Goal: Navigation & Orientation: Understand site structure

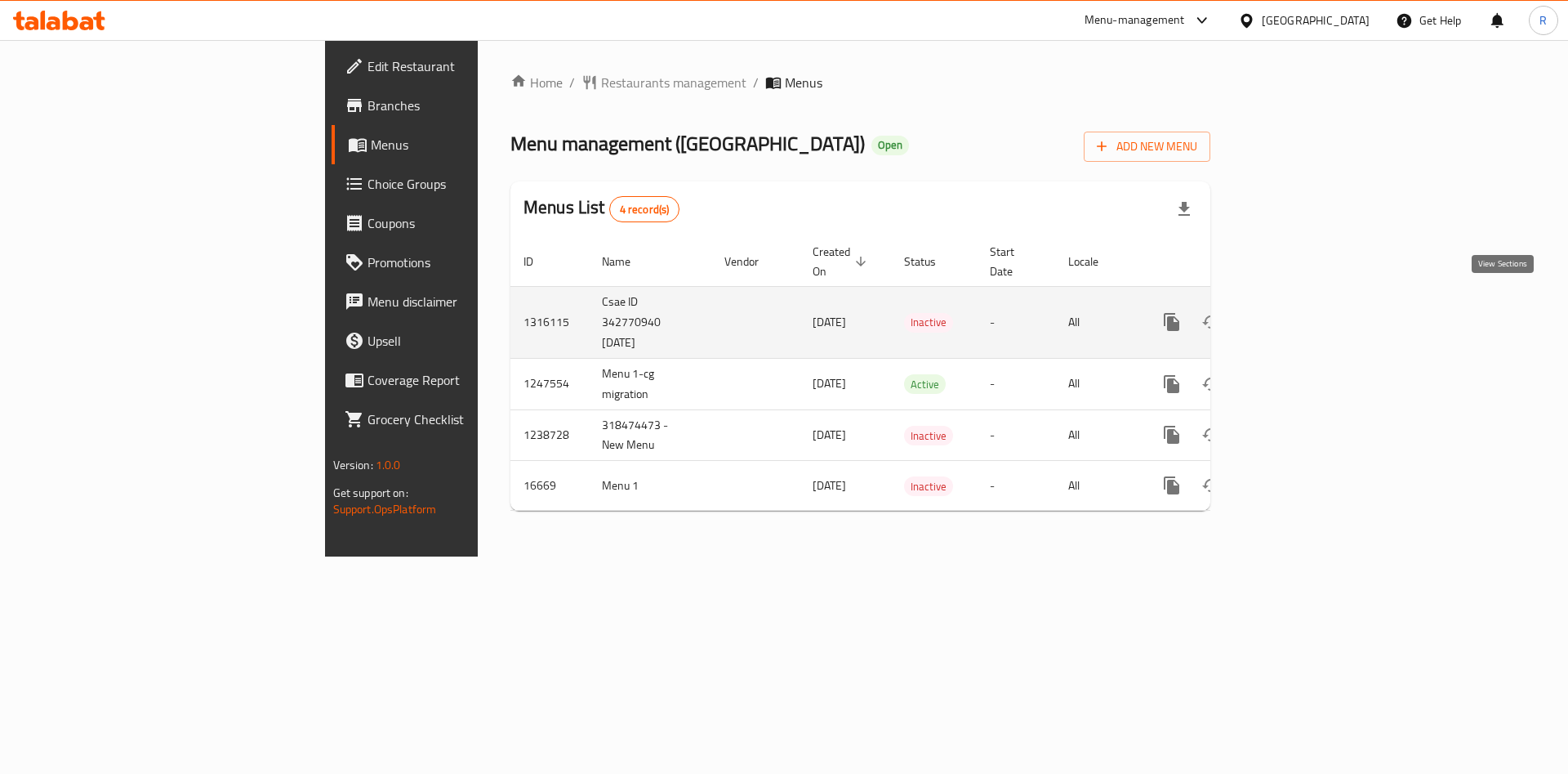
click at [1300, 312] on icon "enhanced table" at bounding box center [1290, 322] width 20 height 20
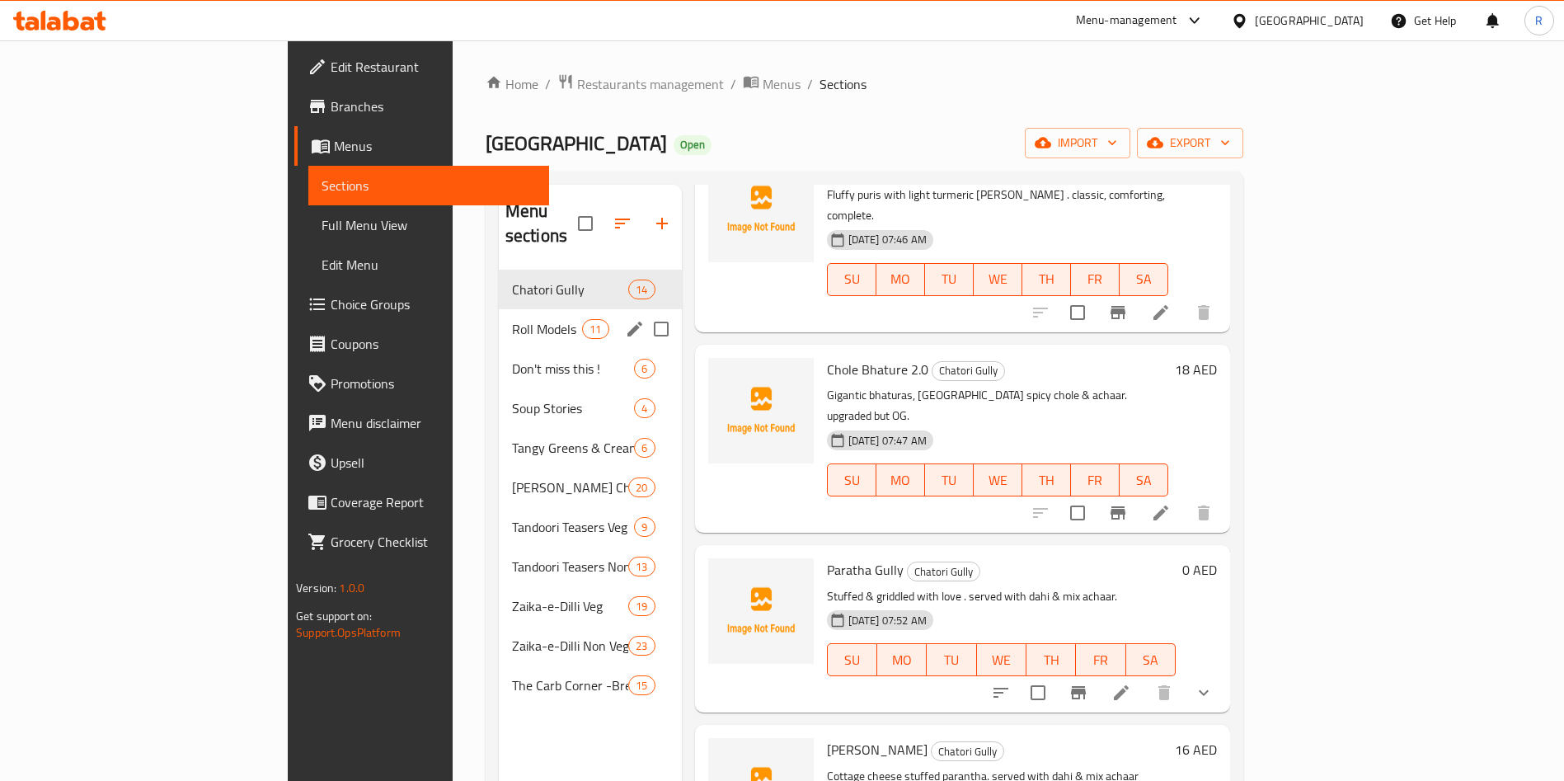
click at [512, 319] on span "Roll Models" at bounding box center [547, 329] width 70 height 20
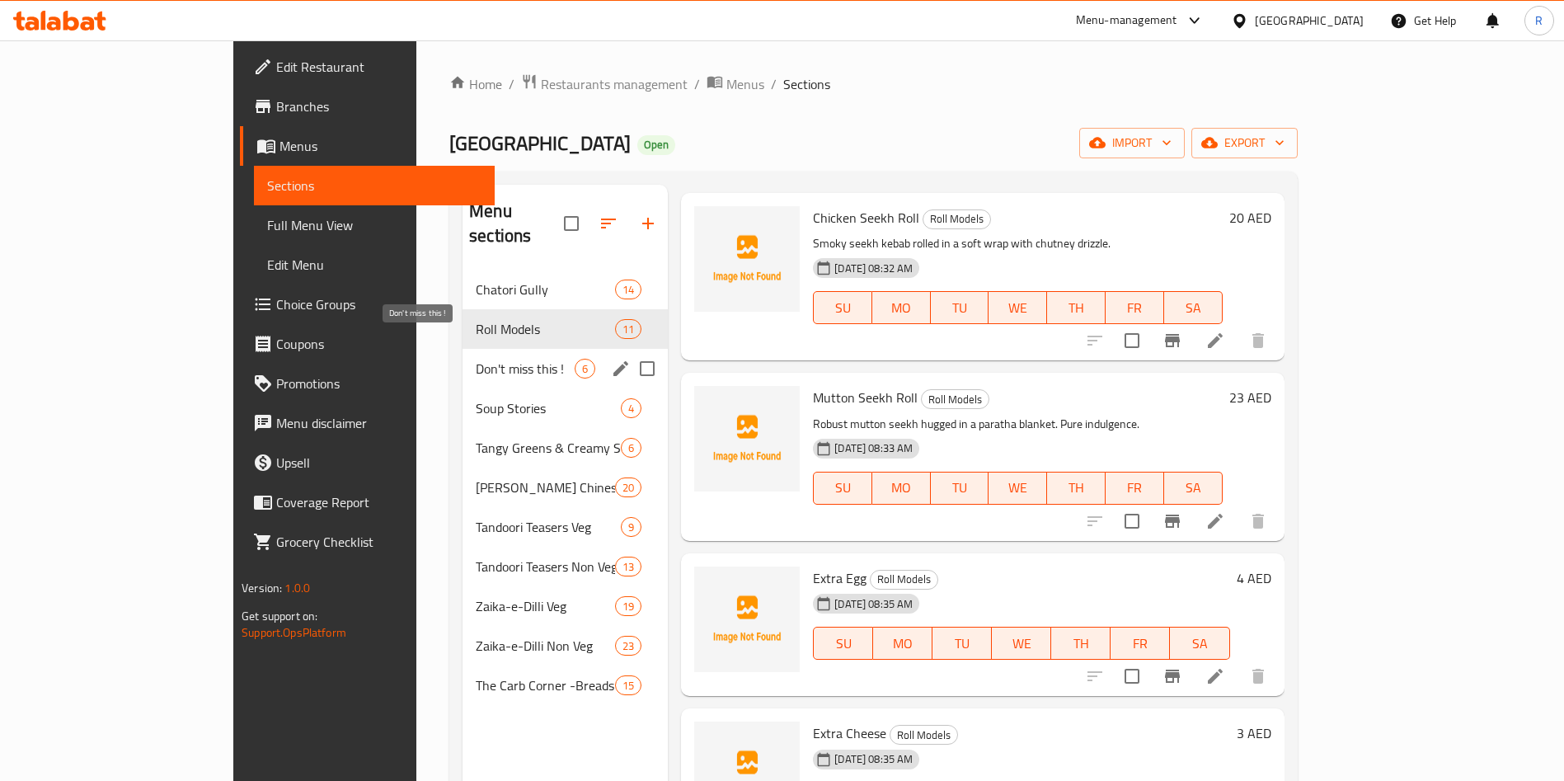
click at [476, 359] on span "Don't miss this !" at bounding box center [525, 369] width 99 height 20
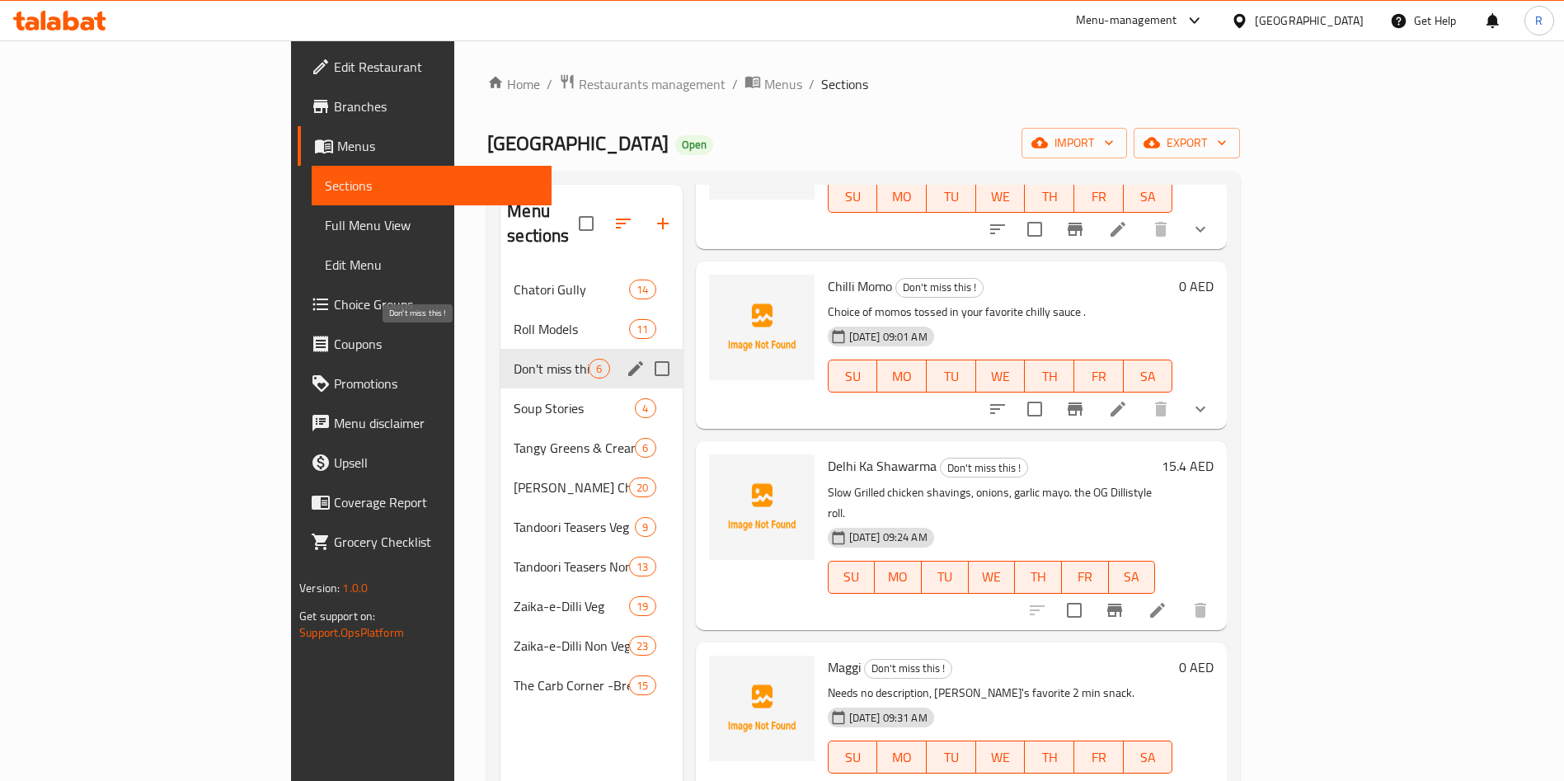
scroll to position [317, 0]
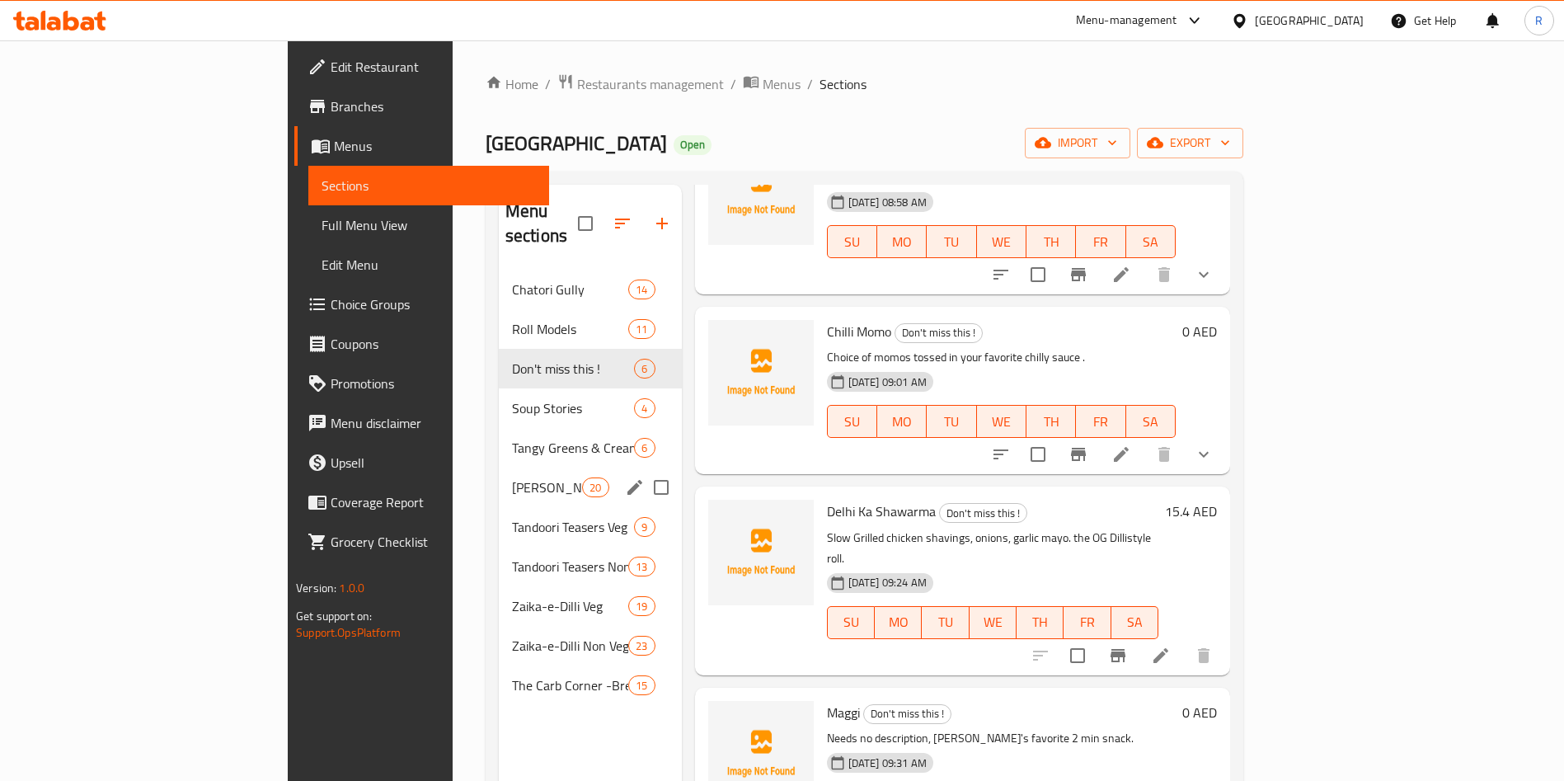
click at [512, 477] on span "[PERSON_NAME] Chinese" at bounding box center [547, 487] width 70 height 20
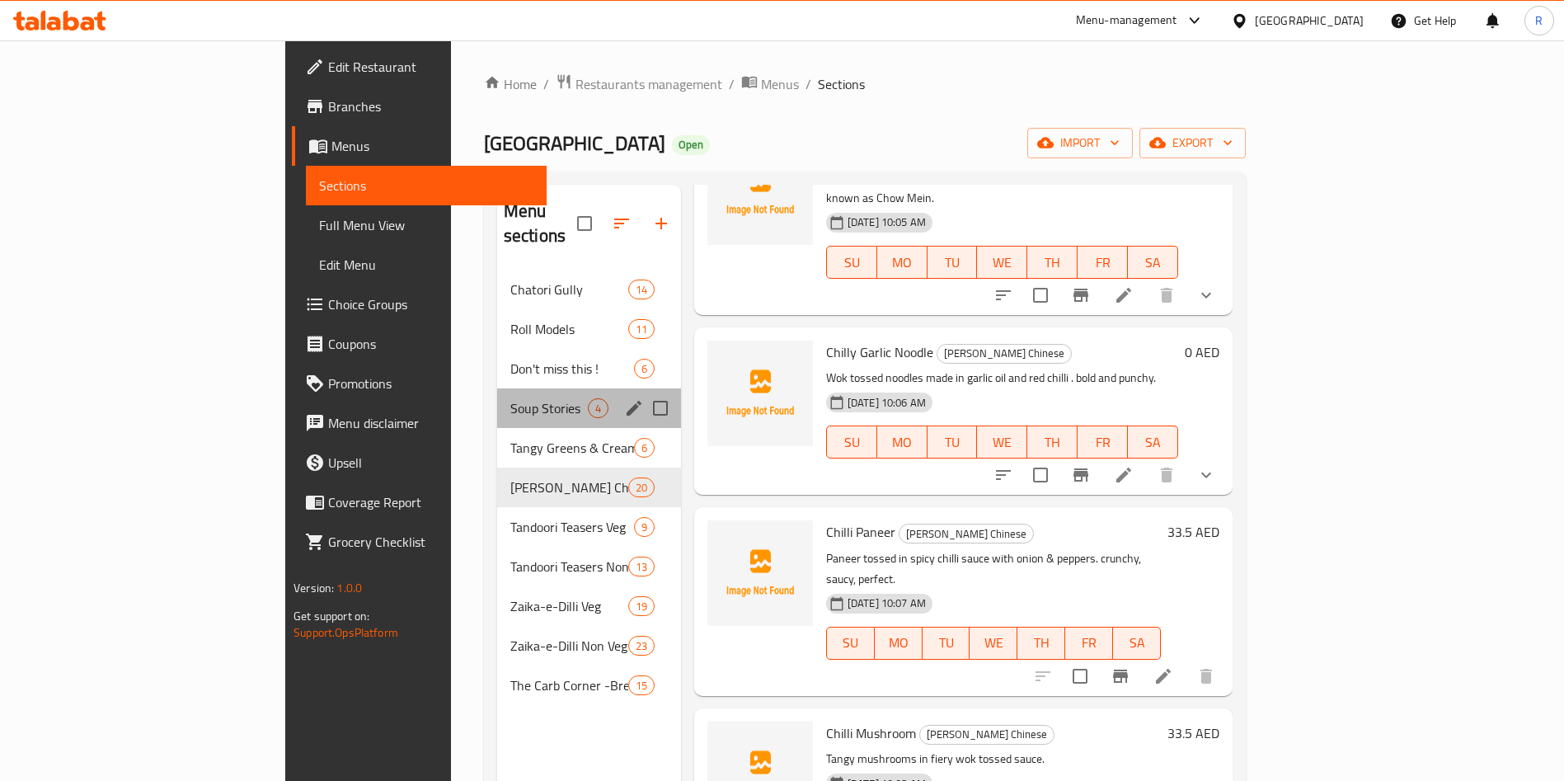
click at [497, 388] on div "Soup Stories 4" at bounding box center [589, 408] width 184 height 40
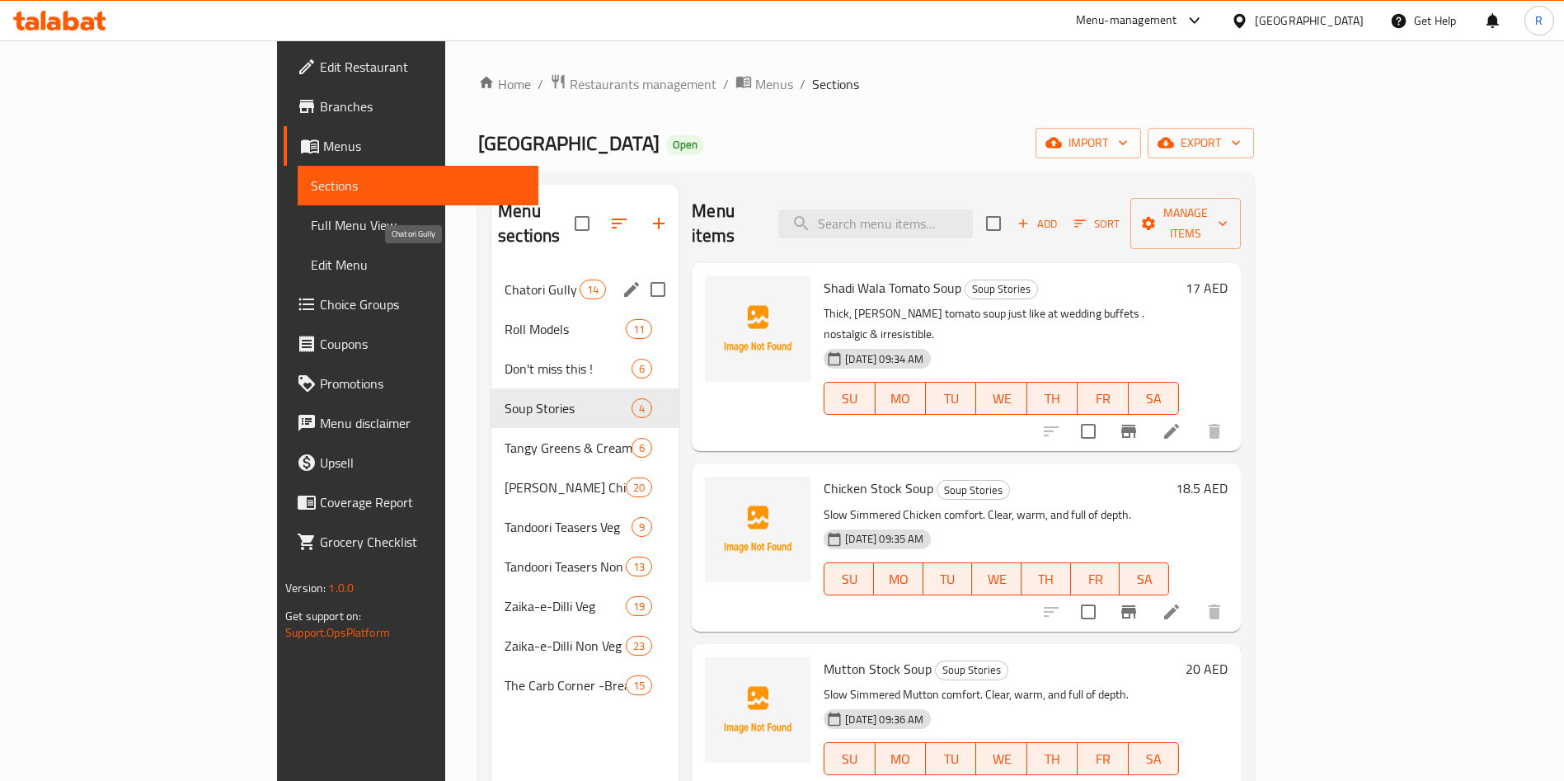
click at [505, 280] on span "Chatori Gully" at bounding box center [542, 290] width 75 height 20
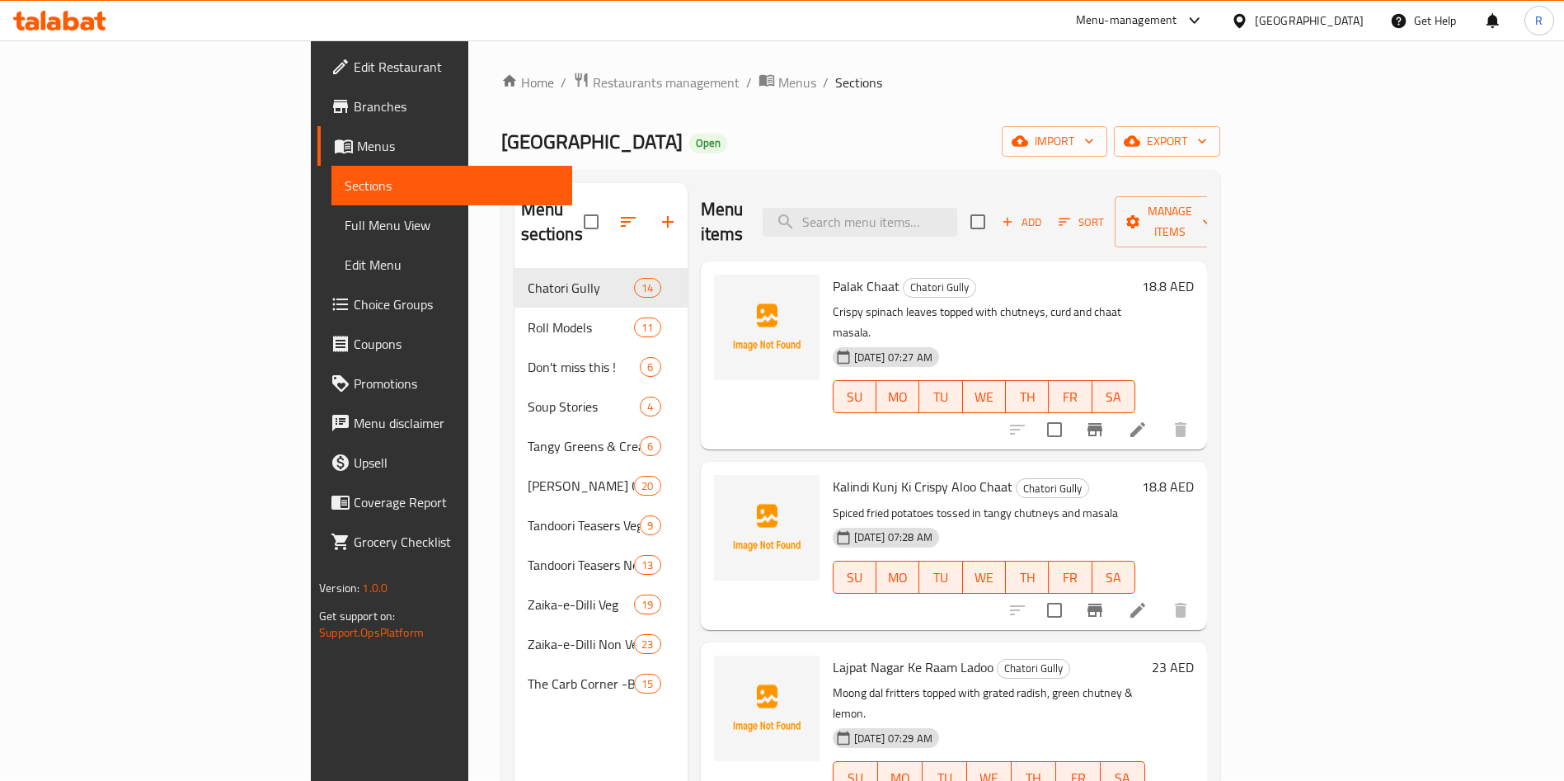
scroll to position [231, 0]
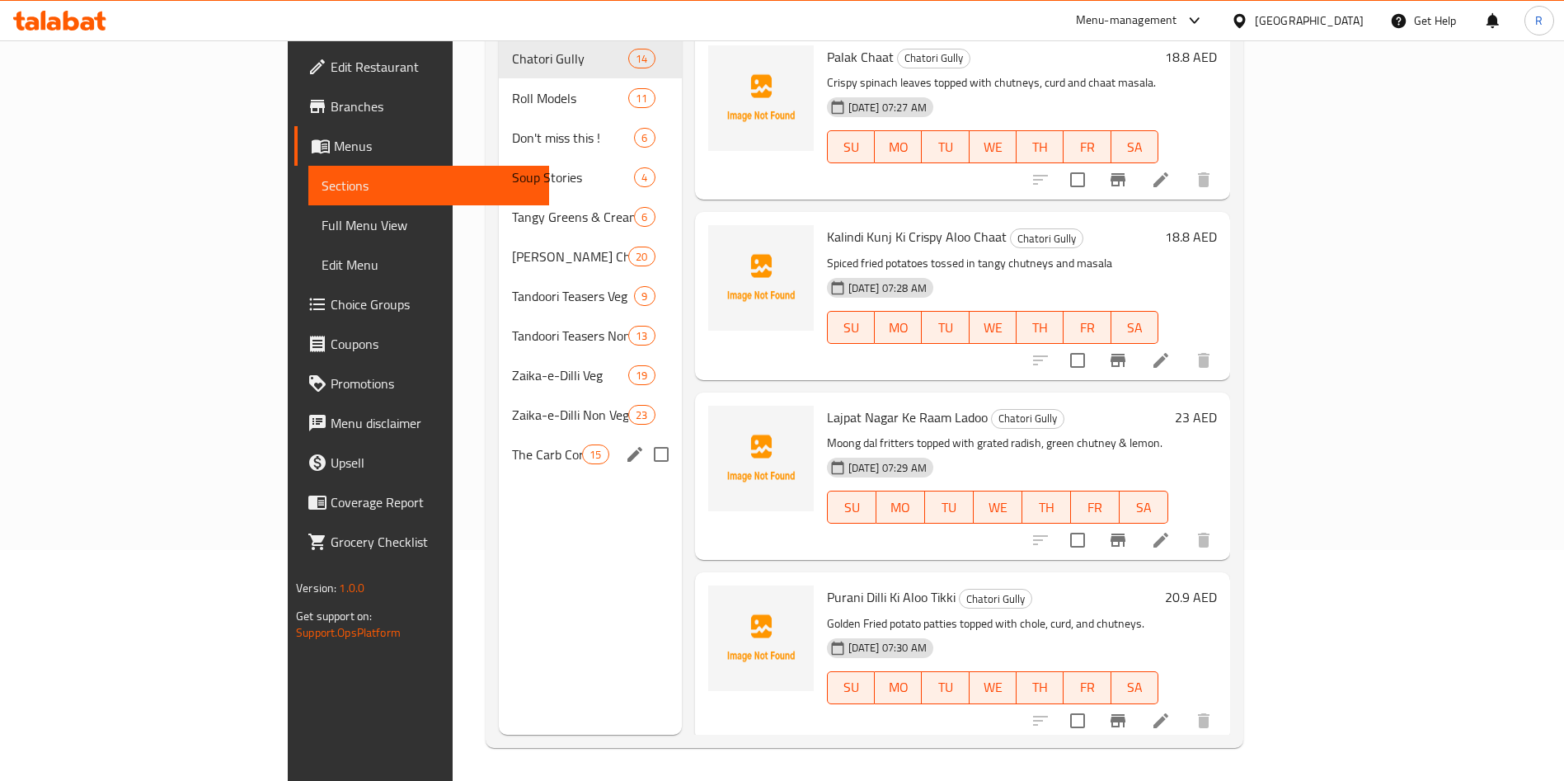
click at [512, 444] on span "The Carb Corner -Breads & Rice" at bounding box center [547, 454] width 70 height 20
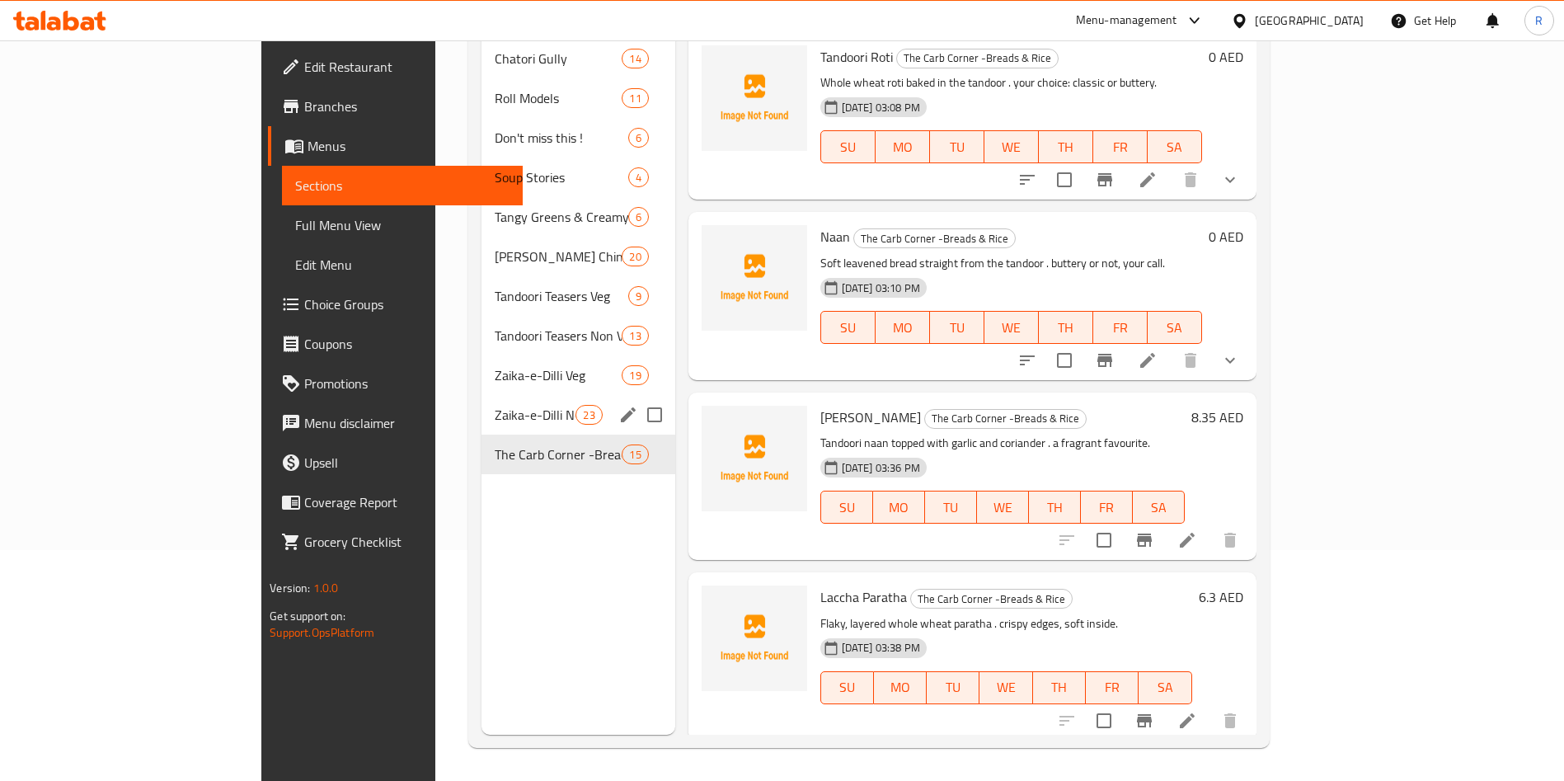
click at [495, 405] on span "Zaika-e-Dilli Non Veg" at bounding box center [536, 415] width 82 height 20
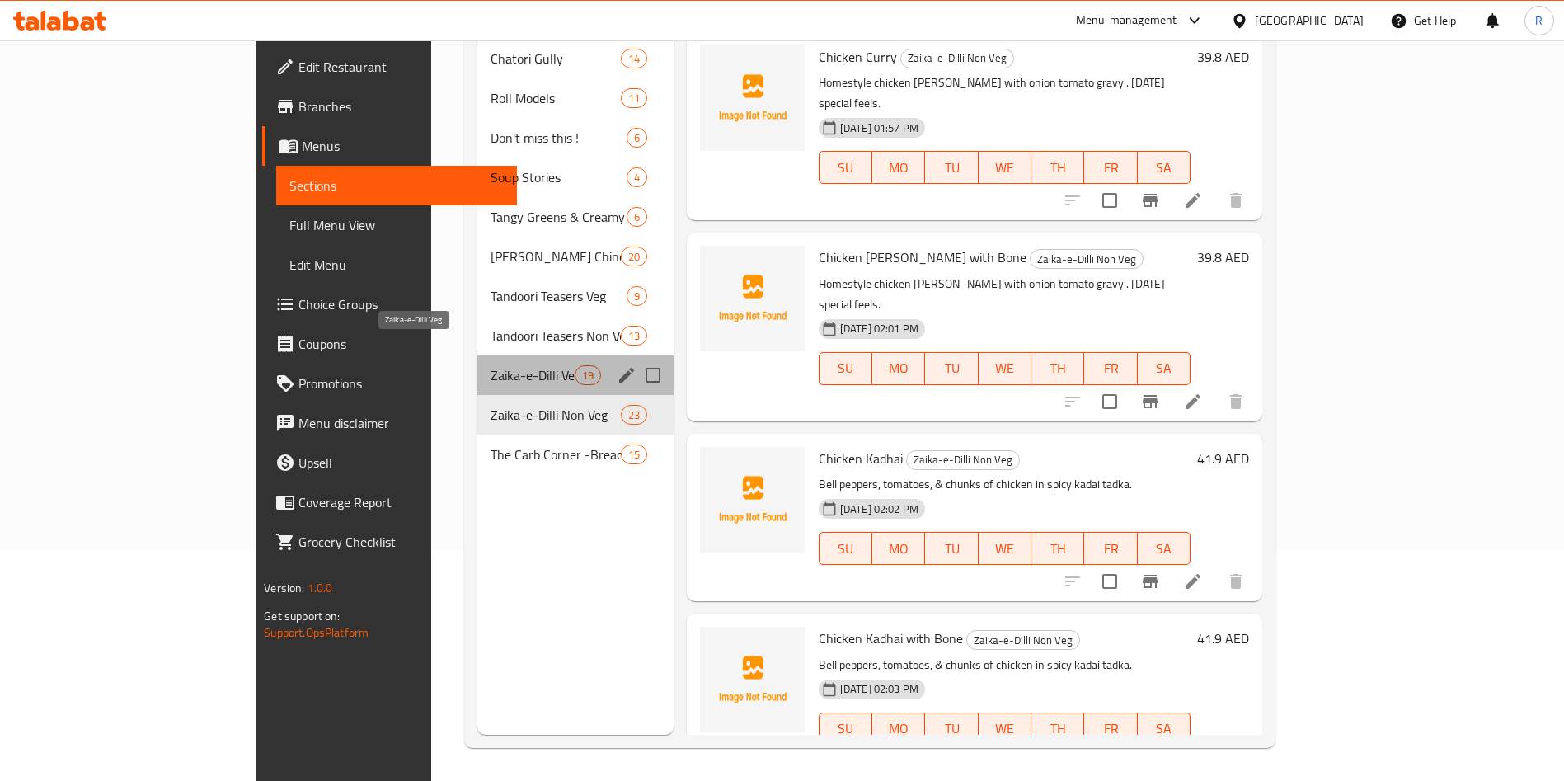
click at [491, 365] on span "Zaika-e-Dilli Veg" at bounding box center [533, 375] width 84 height 20
